Goal: Task Accomplishment & Management: Use online tool/utility

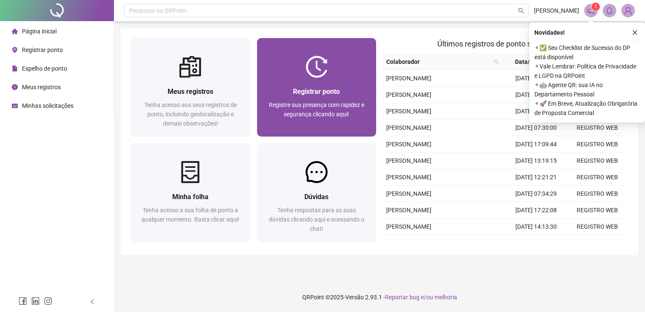
click at [340, 67] on div at bounding box center [316, 67] width 119 height 22
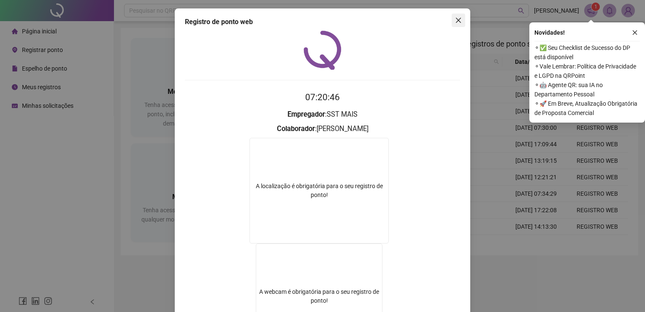
click at [456, 20] on icon "close" at bounding box center [458, 20] width 5 height 5
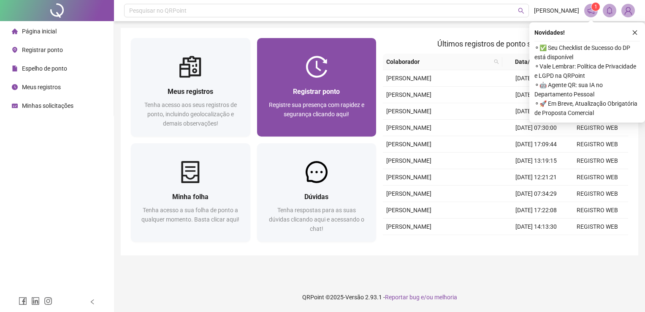
click at [373, 84] on div "Registrar ponto Registre sua presença com rapidez e segurança clicando aqui!" at bounding box center [316, 107] width 119 height 59
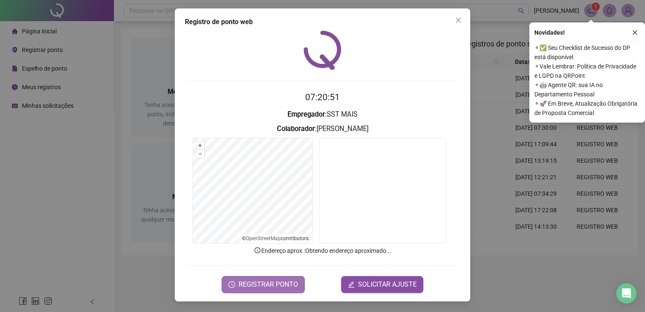
click at [292, 289] on button "REGISTRAR PONTO" at bounding box center [263, 284] width 83 height 17
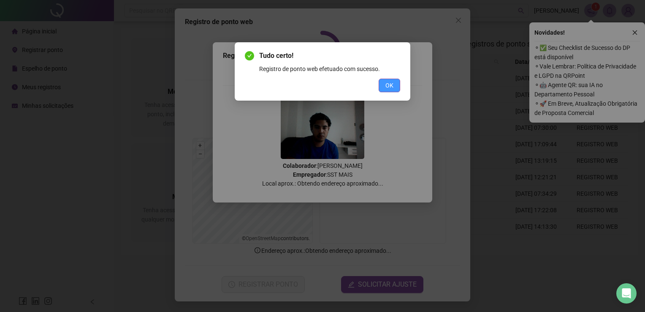
click at [385, 85] on span "OK" at bounding box center [389, 85] width 8 height 9
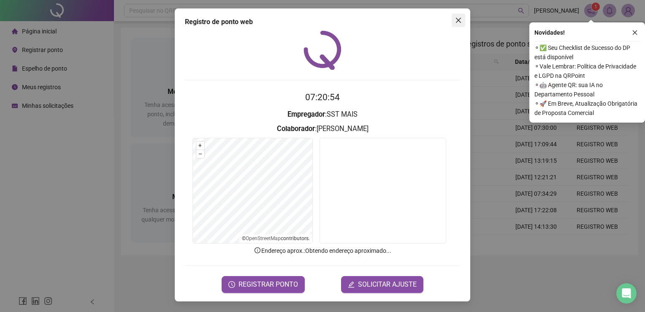
click at [460, 17] on icon "close" at bounding box center [458, 20] width 7 height 7
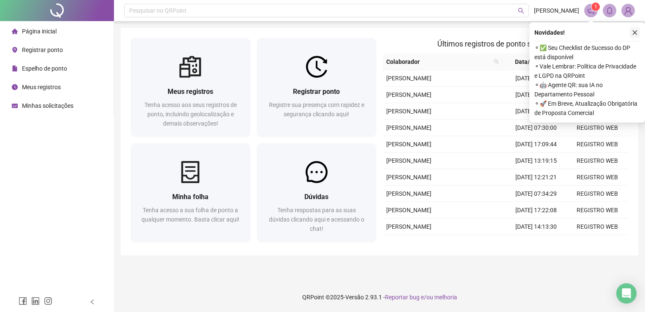
click at [636, 33] on icon "close" at bounding box center [635, 33] width 6 height 6
